Goal: Task Accomplishment & Management: Manage account settings

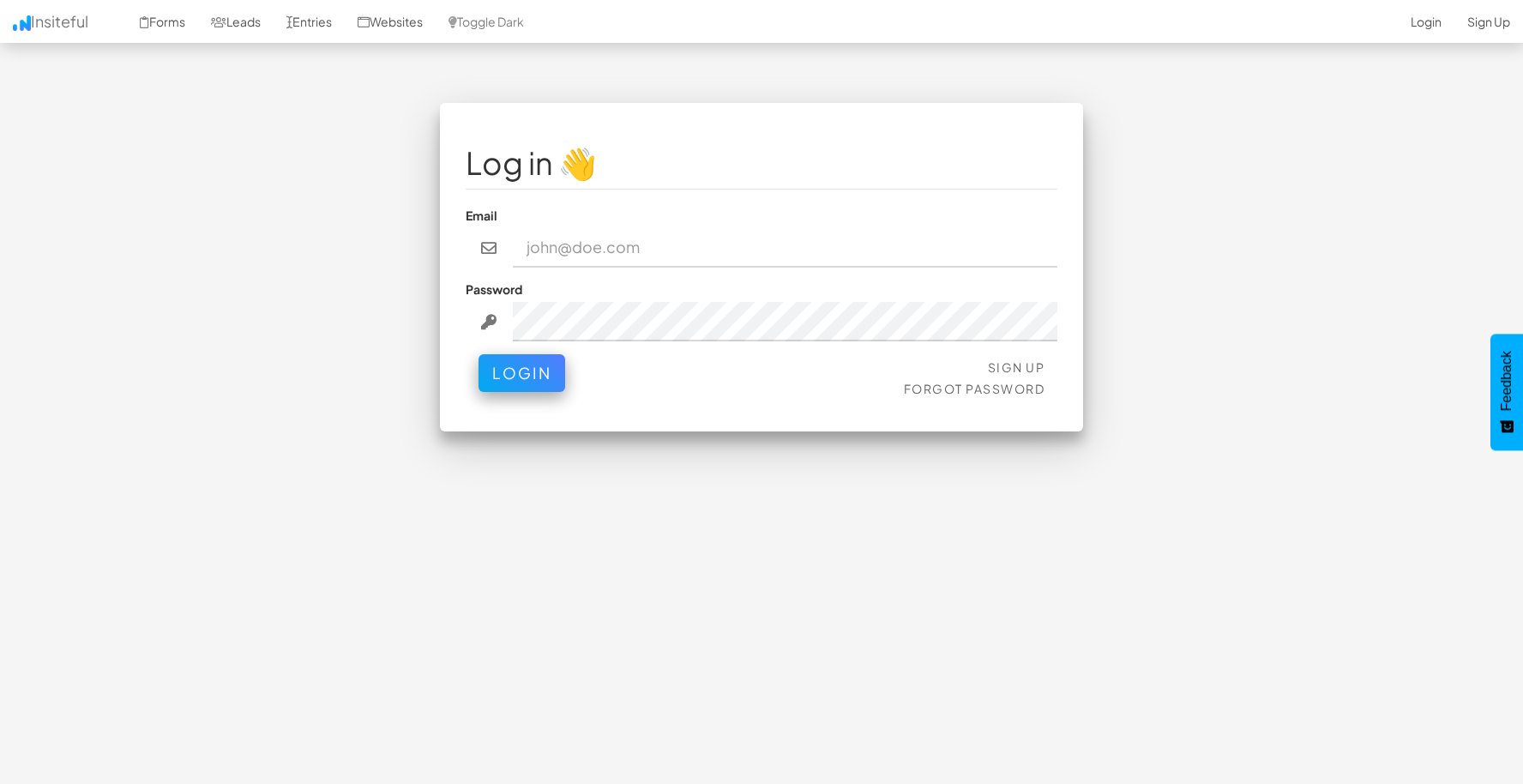
type input "admin@herenow.health"
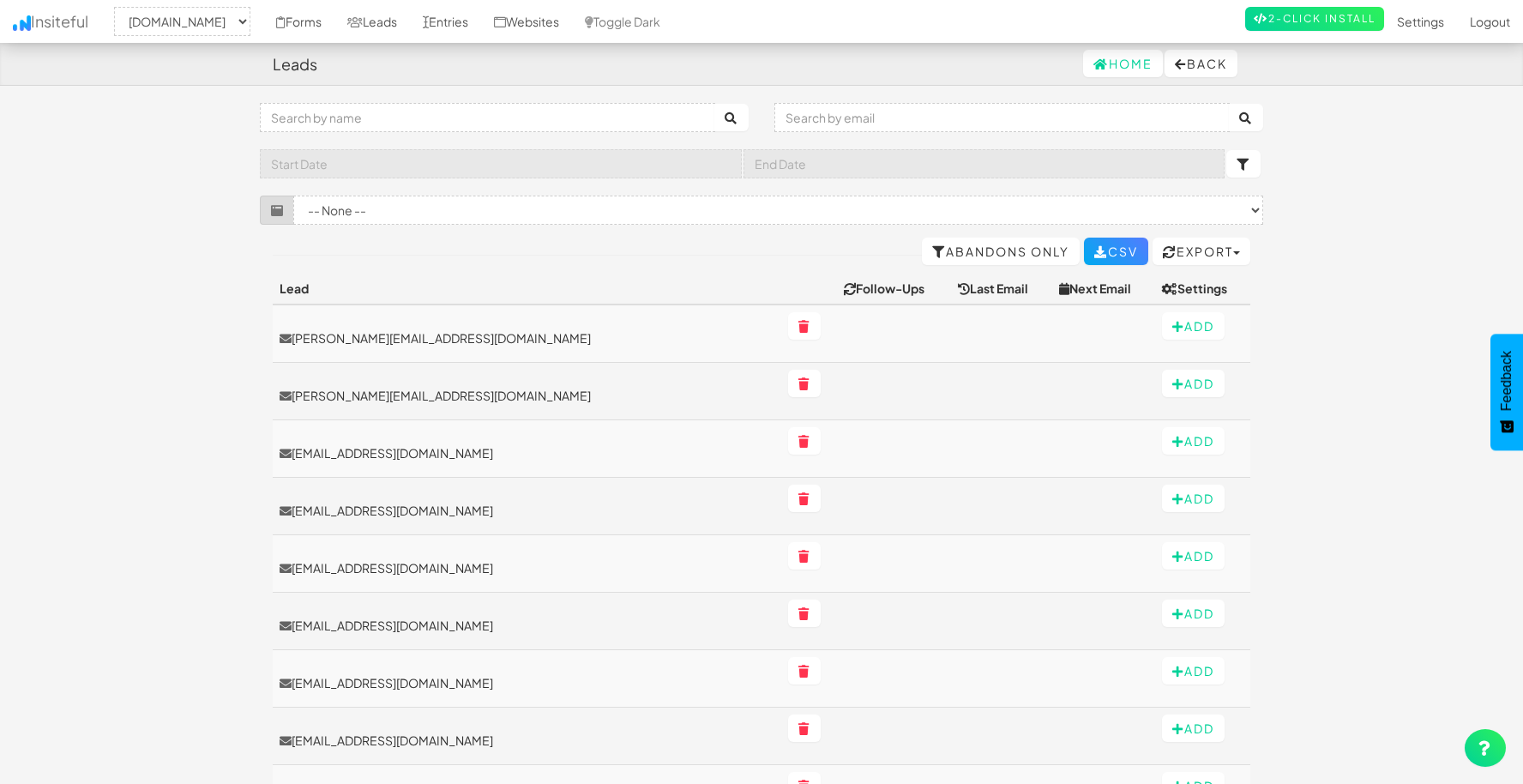
select select "2385"
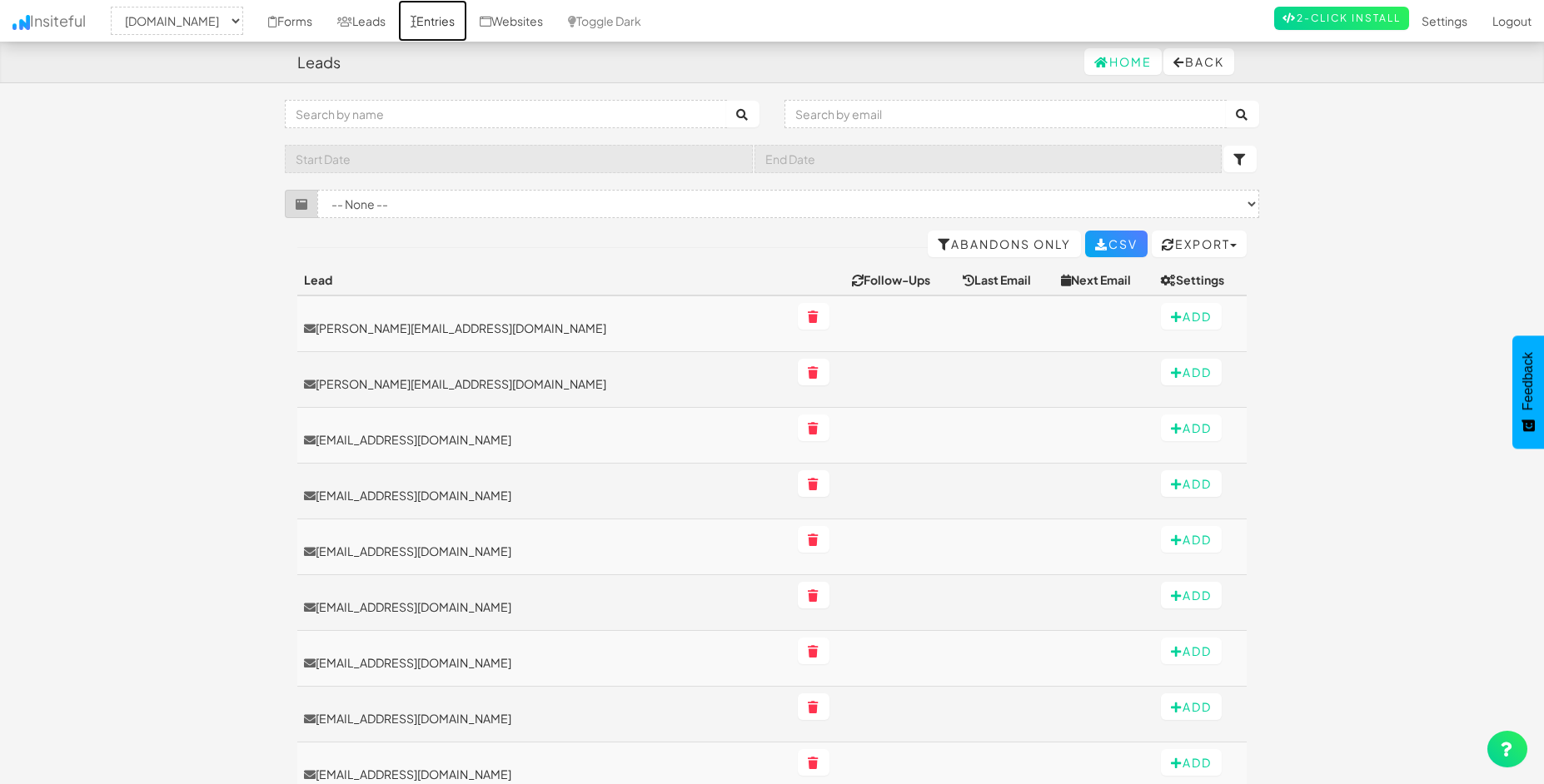
click at [467, 15] on link "Entries" at bounding box center [432, 20] width 69 height 41
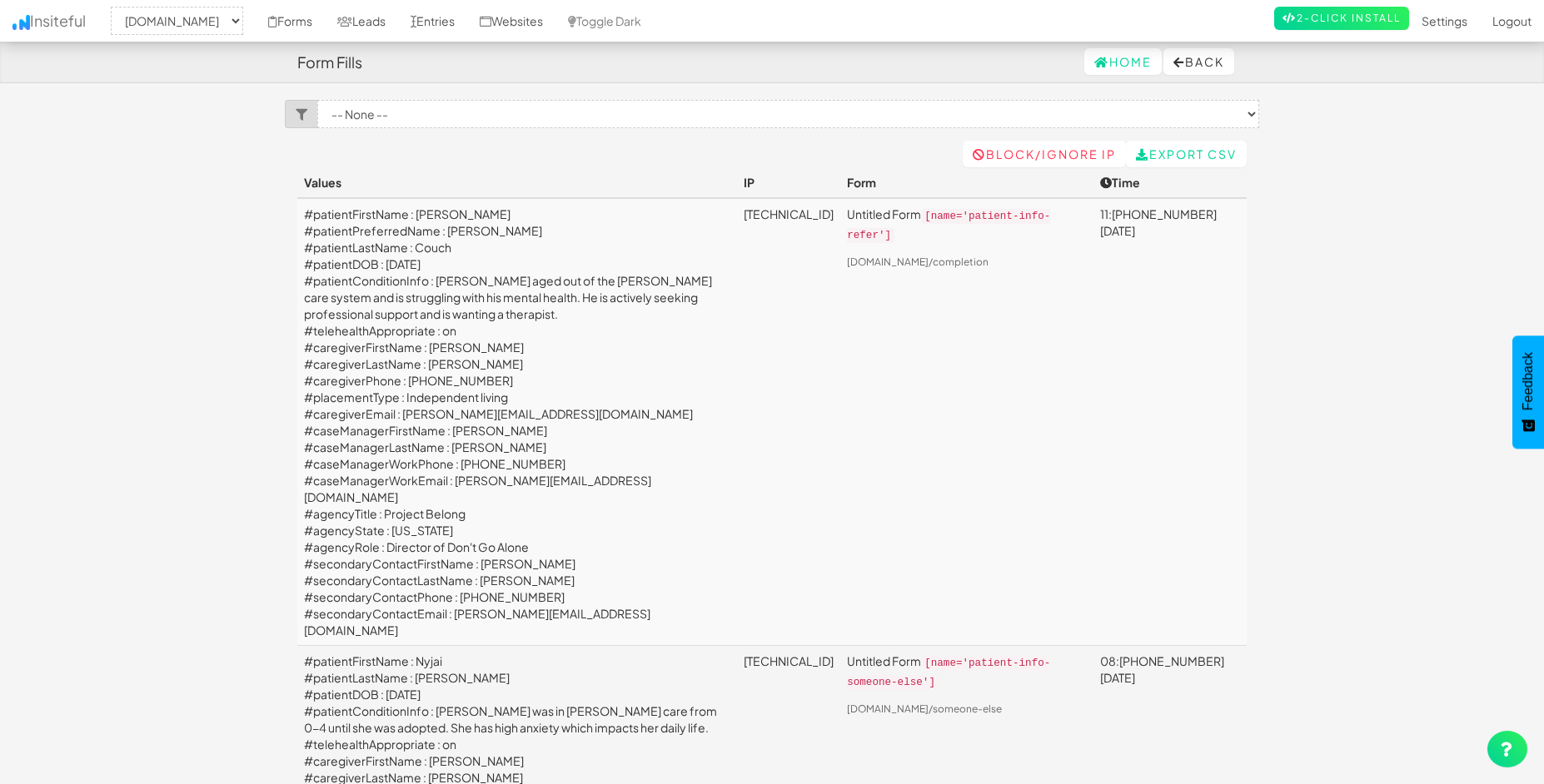
select select "2385"
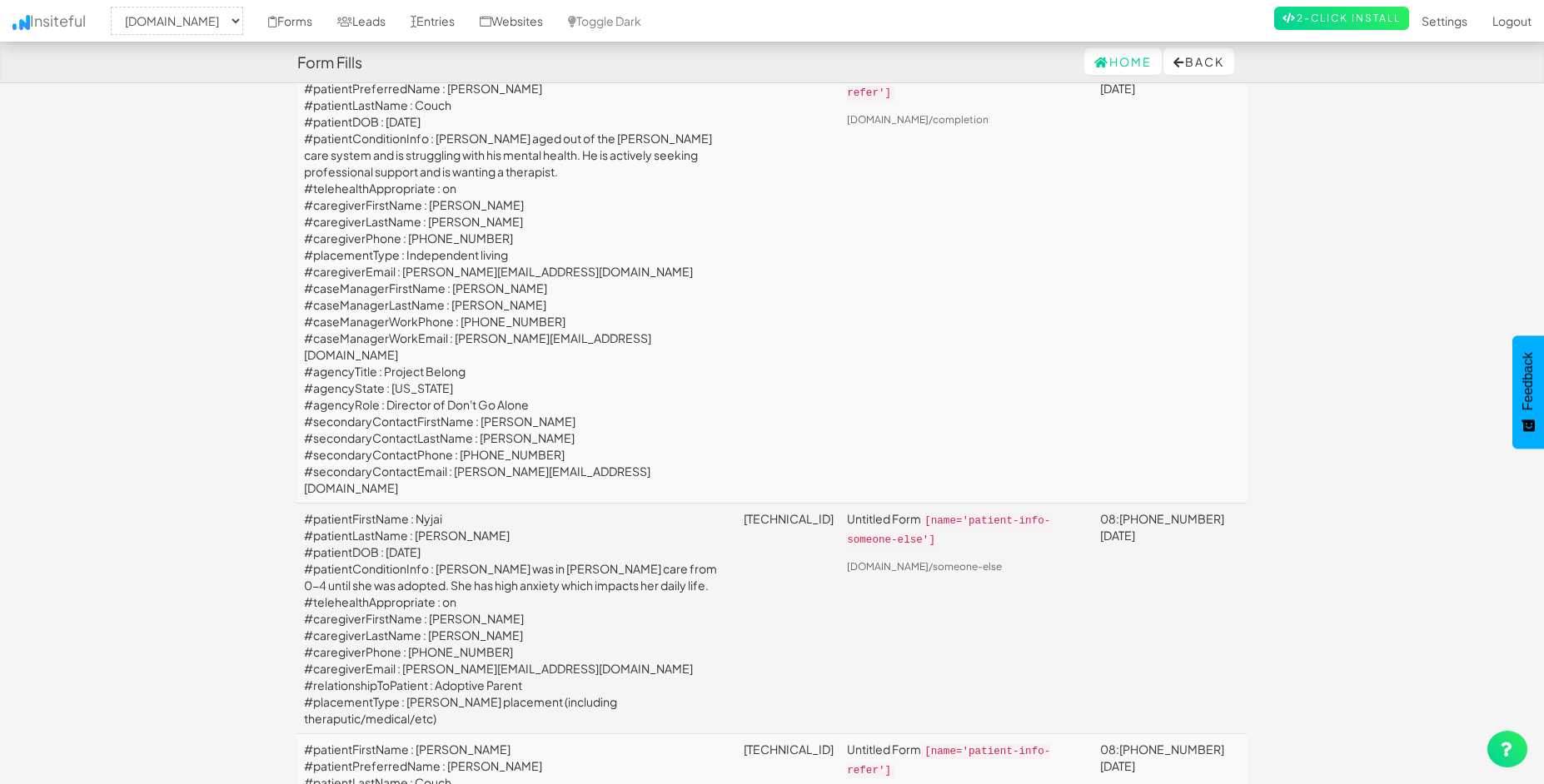
scroll to position [147, 0]
drag, startPoint x: 451, startPoint y: 497, endPoint x: 412, endPoint y: 495, distance: 39.1
click at [412, 499] on td "#patientFirstName : Nyjai #patientLastName : Hoffer #patientDOB : 2009-12-03 #p…" at bounding box center [518, 614] width 440 height 230
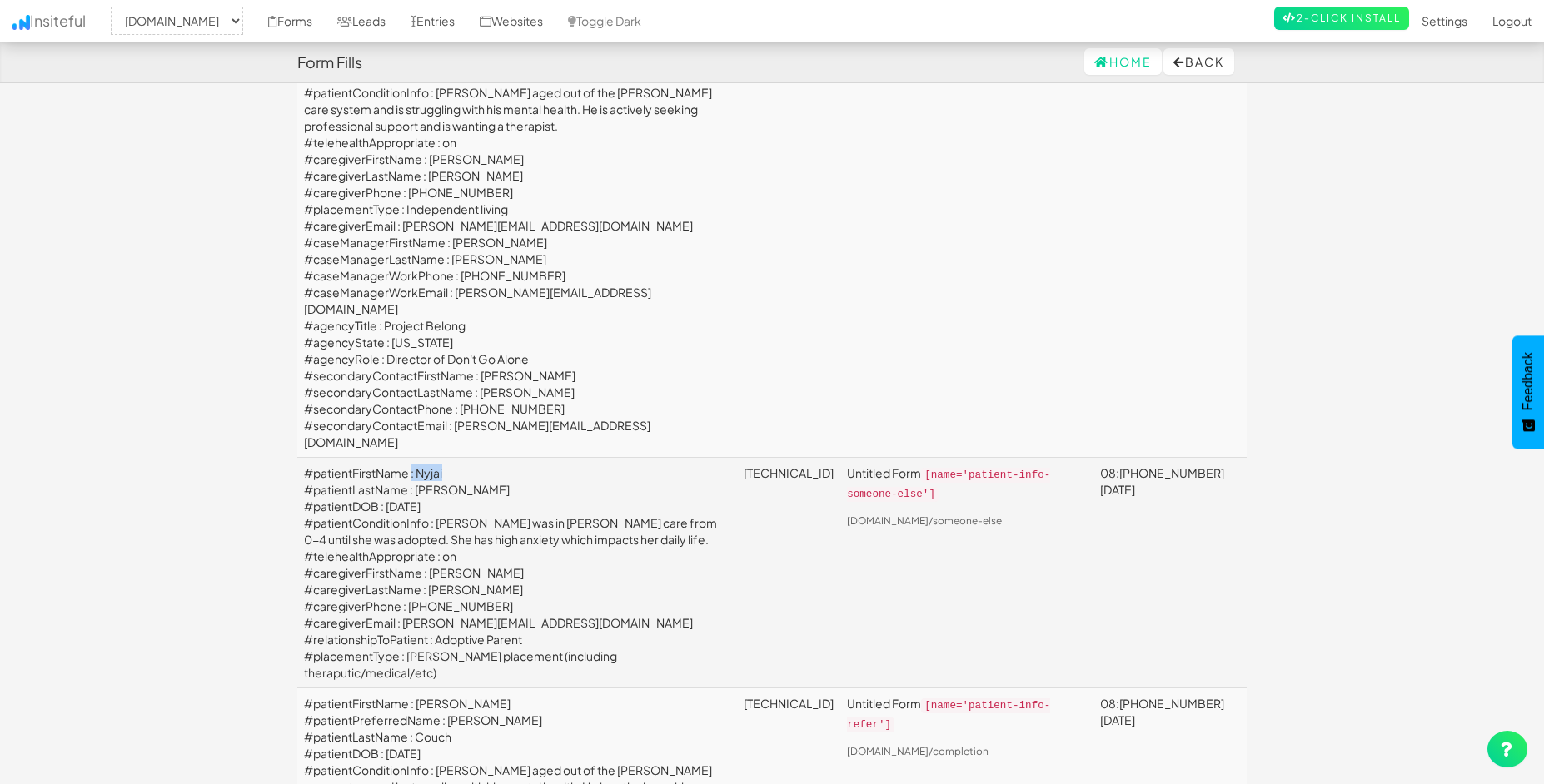
scroll to position [193, 0]
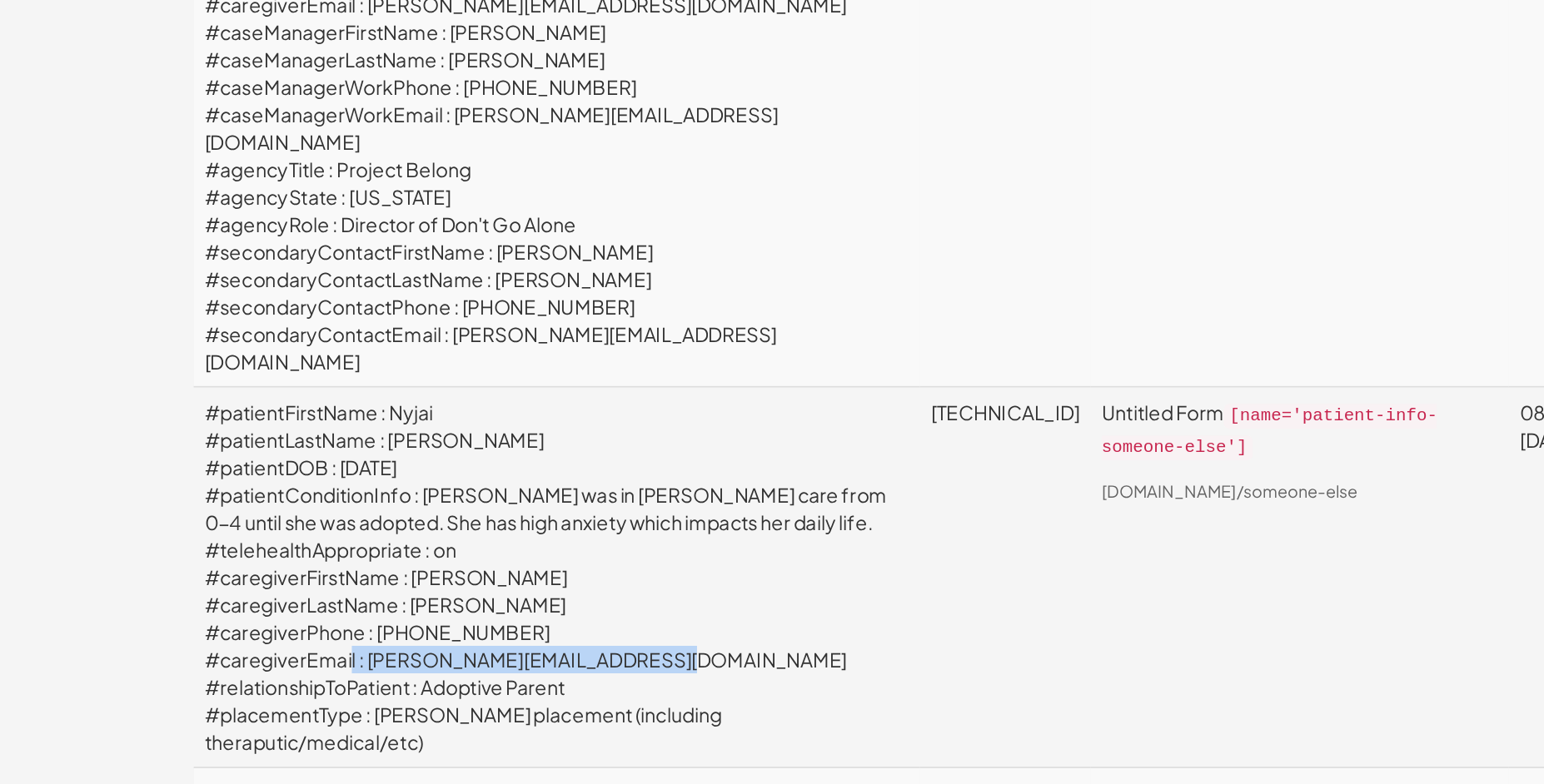
drag, startPoint x: 585, startPoint y: 600, endPoint x: 392, endPoint y: 601, distance: 193.0
click at [392, 601] on td "#patientFirstName : Nyjai #patientLastName : Hoffer #patientDOB : 2009-12-03 #p…" at bounding box center [518, 568] width 440 height 230
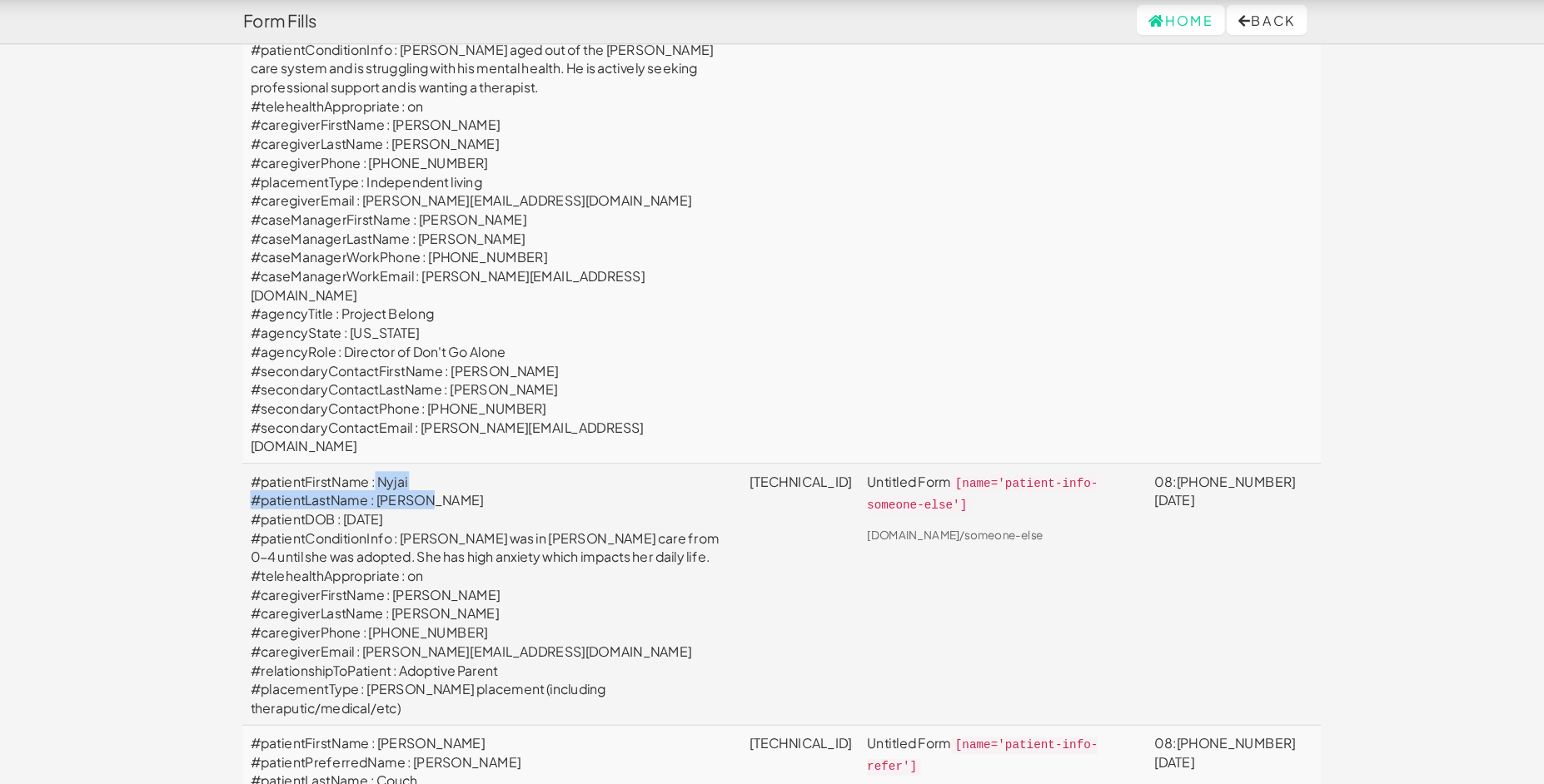
drag, startPoint x: 448, startPoint y: 468, endPoint x: 415, endPoint y: 448, distance: 38.6
click at [414, 453] on td "#patientFirstName : Nyjai #patientLastName : Hoffer #patientDOB : 2009-12-03 #p…" at bounding box center [518, 568] width 440 height 230
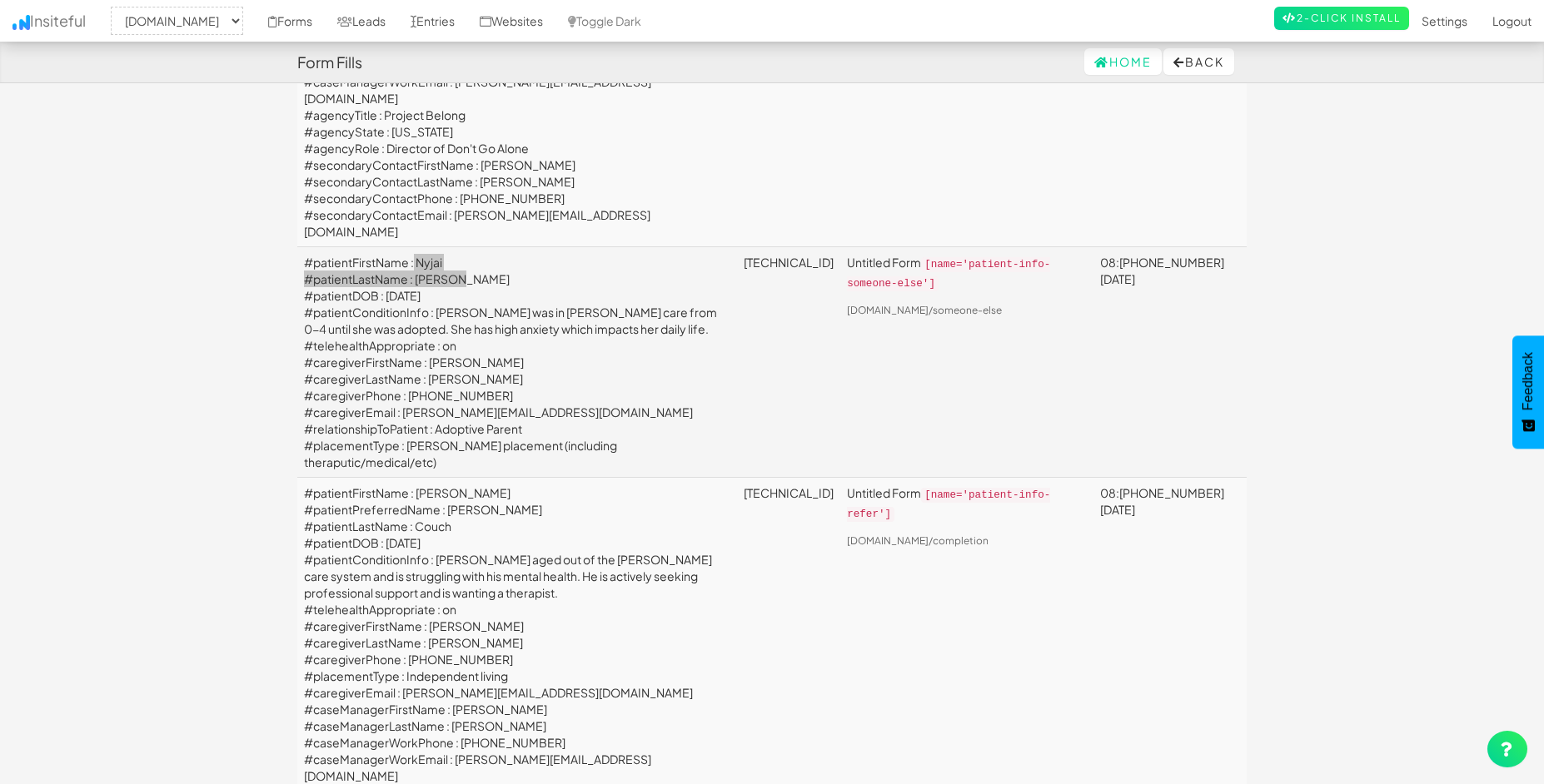
scroll to position [397, 0]
